Goal: Navigation & Orientation: Find specific page/section

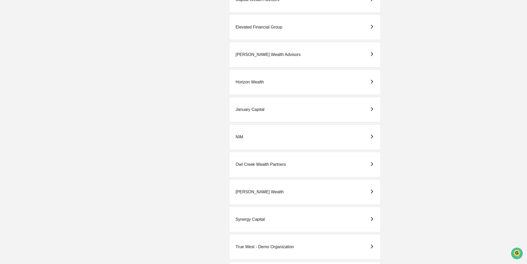
scroll to position [182, 0]
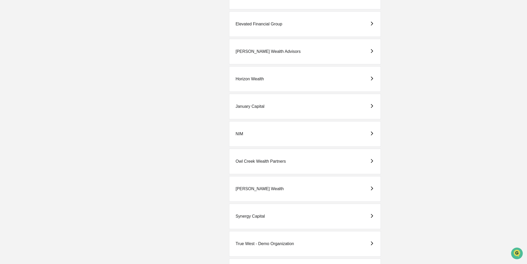
click at [279, 162] on div "Owl Creek Wealth Partners" at bounding box center [260, 161] width 50 height 5
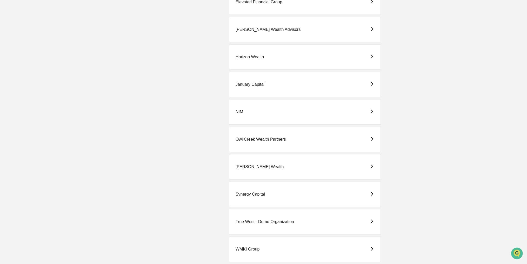
scroll to position [208, 0]
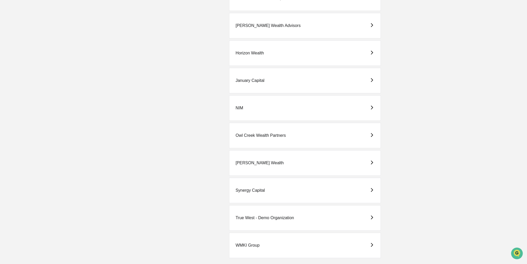
click at [277, 167] on div "[PERSON_NAME] Wealth" at bounding box center [305, 163] width 152 height 25
